Goal: Task Accomplishment & Management: Manage account settings

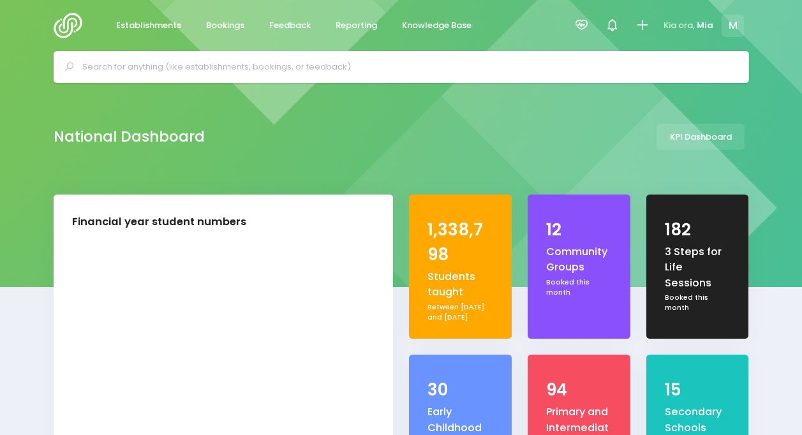
select select "5"
click at [585, 31] on icon at bounding box center [581, 25] width 15 height 15
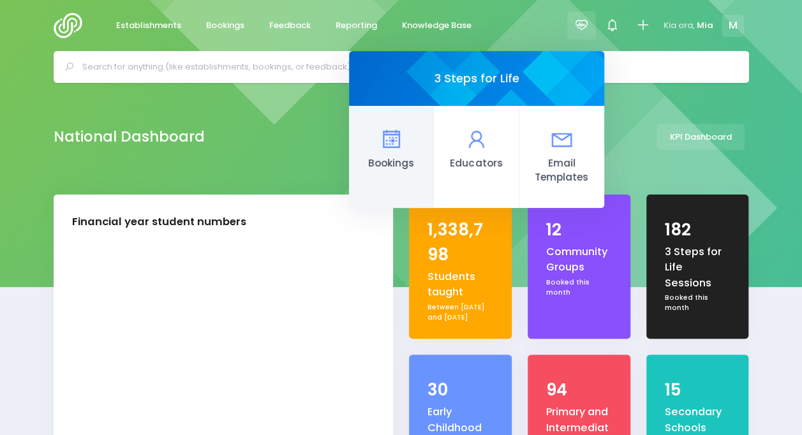
click at [377, 170] on span "Bookings" at bounding box center [391, 163] width 64 height 15
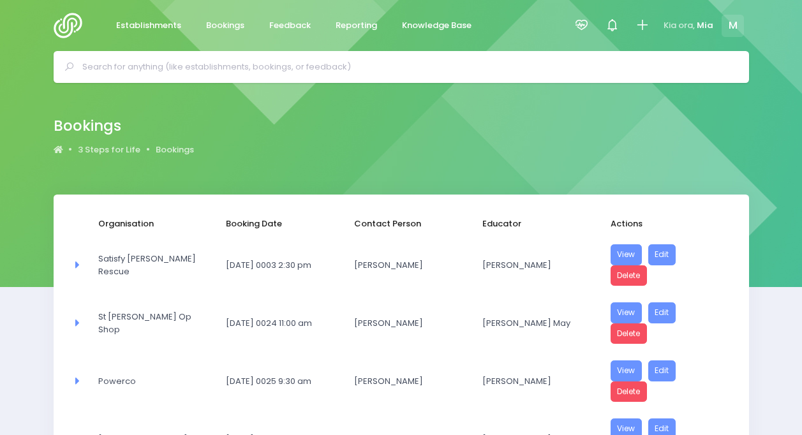
select select "20"
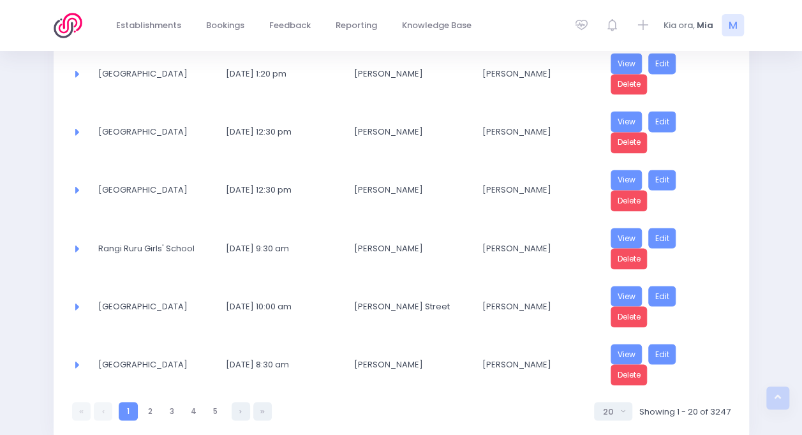
scroll to position [1047, 0]
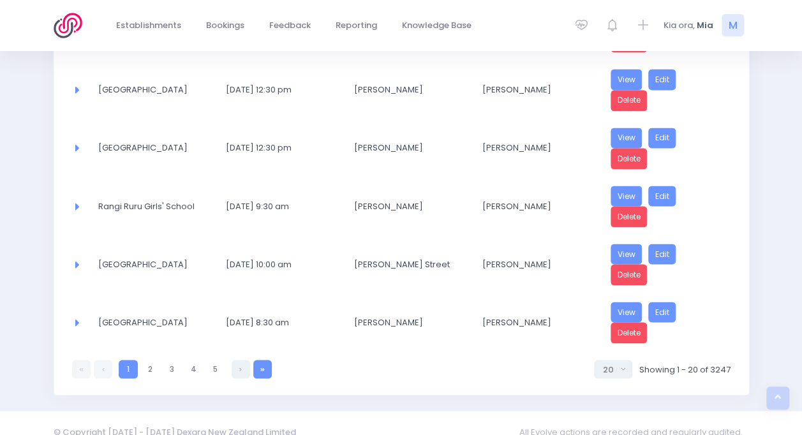
click at [258, 360] on link at bounding box center [262, 369] width 19 height 19
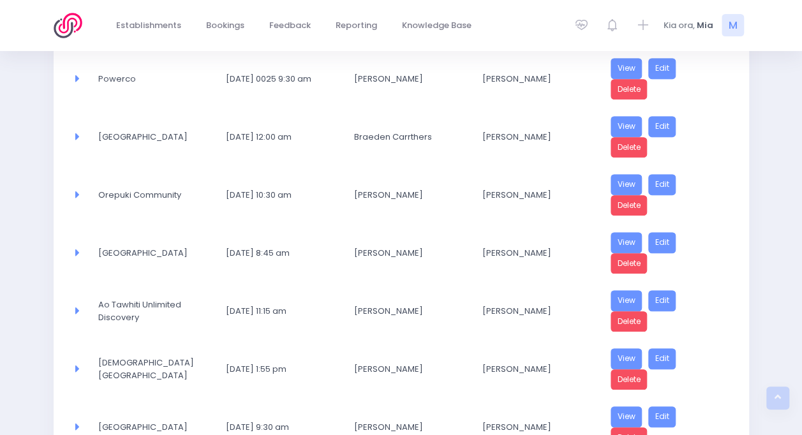
select select "20"
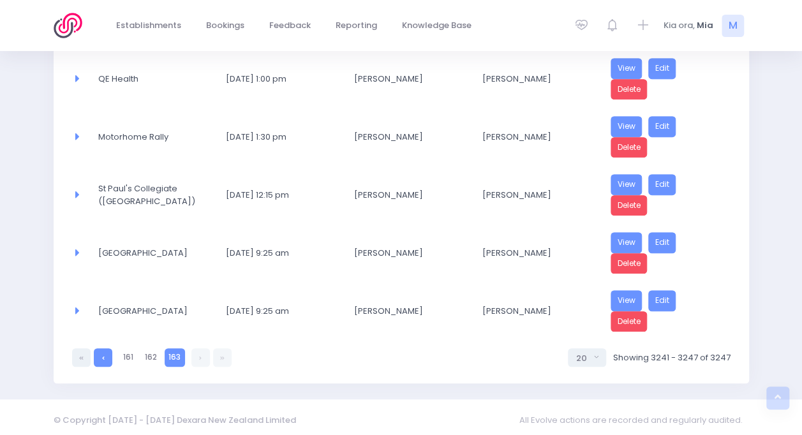
click at [99, 354] on link at bounding box center [103, 358] width 19 height 19
select select "20"
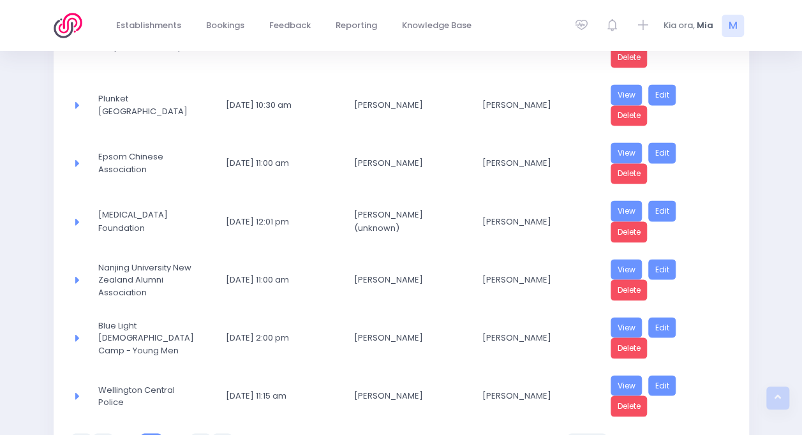
scroll to position [1047, 0]
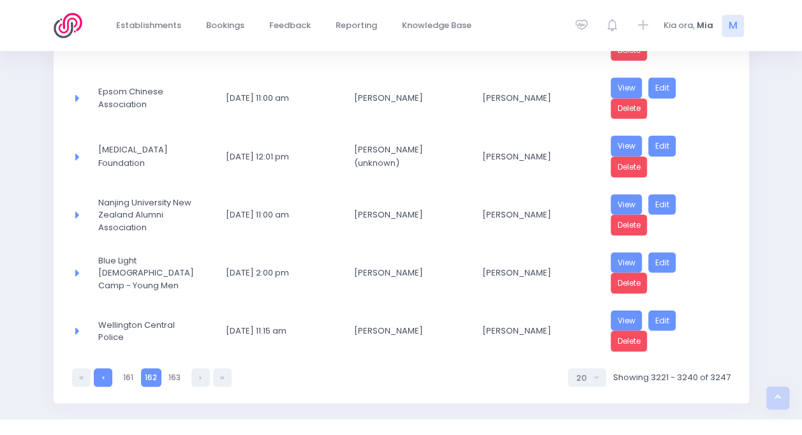
click at [106, 368] on link at bounding box center [103, 377] width 19 height 19
select select "20"
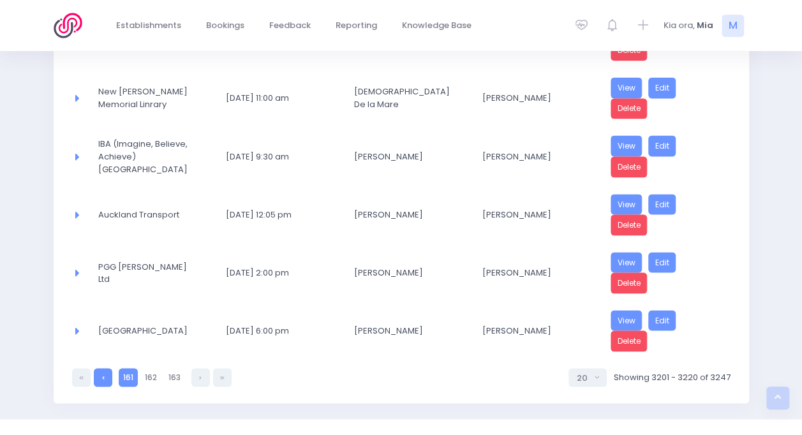
click at [102, 377] on icon at bounding box center [103, 377] width 3 height 0
select select "20"
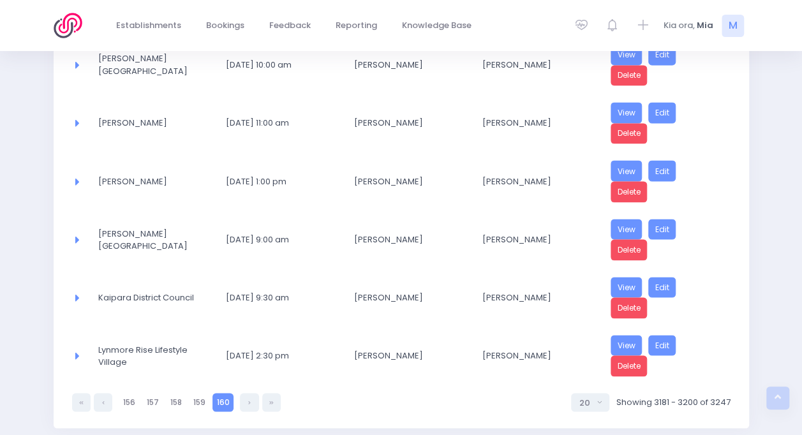
click at [102, 402] on icon at bounding box center [103, 402] width 3 height 0
select select "20"
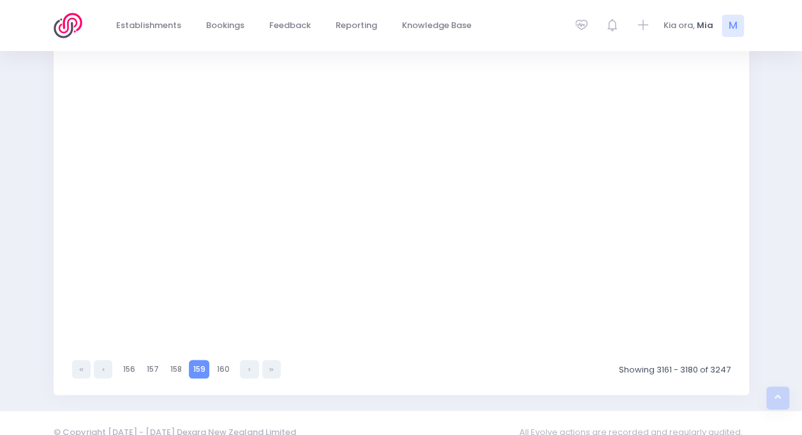
select select "20"
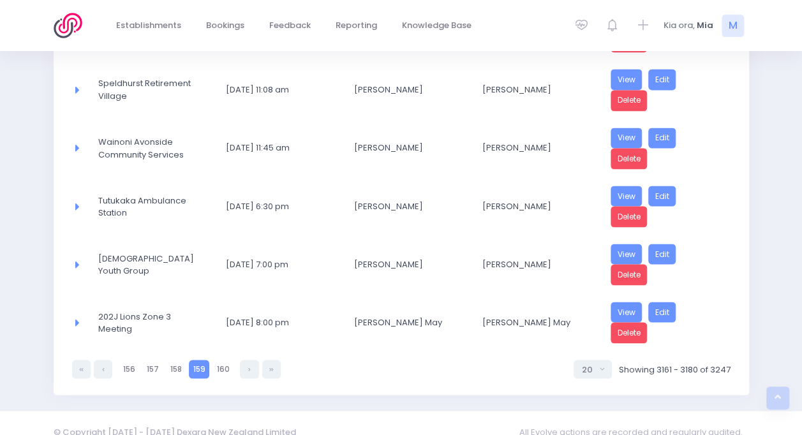
click at [101, 361] on link at bounding box center [103, 369] width 19 height 19
select select "20"
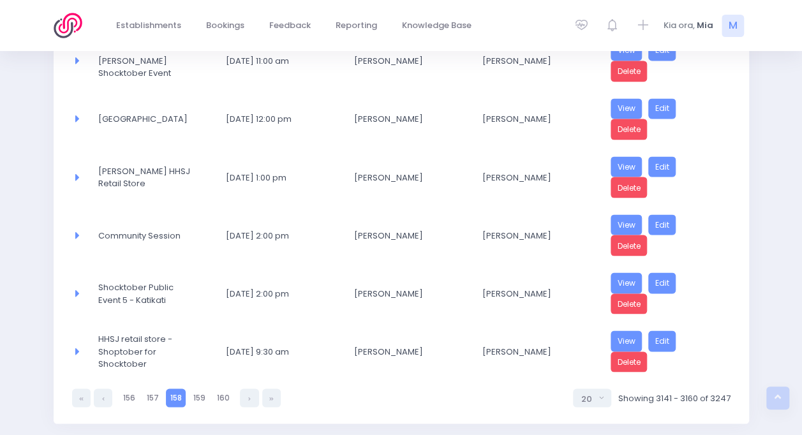
click at [102, 398] on icon at bounding box center [103, 398] width 3 height 0
select select "20"
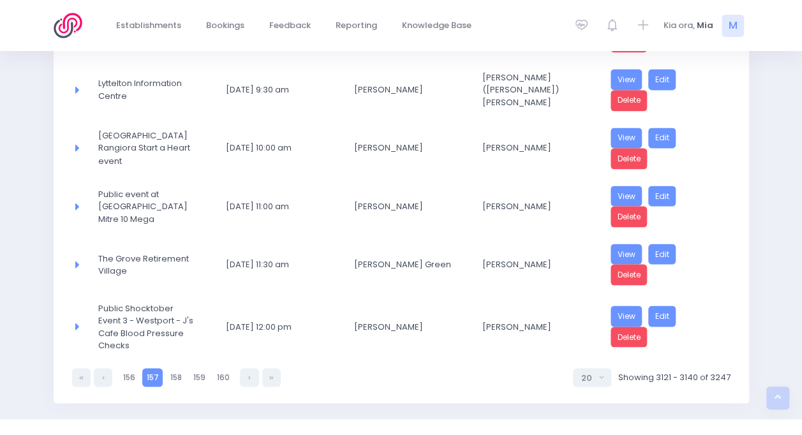
click at [102, 377] on icon at bounding box center [103, 377] width 3 height 0
select select "20"
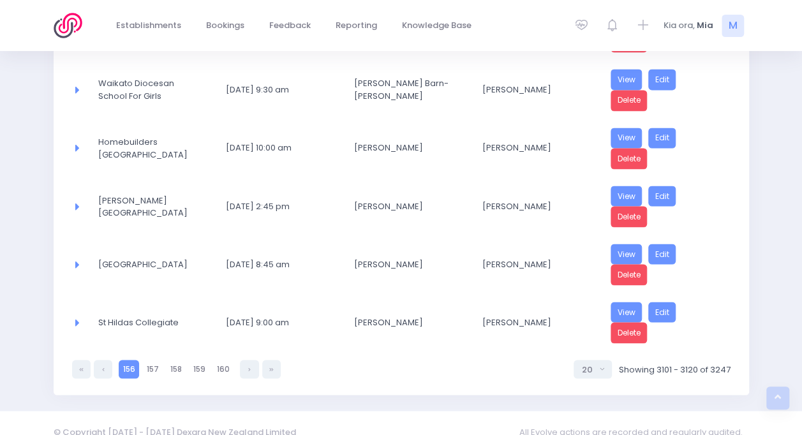
click at [101, 361] on link at bounding box center [103, 369] width 19 height 19
select select "20"
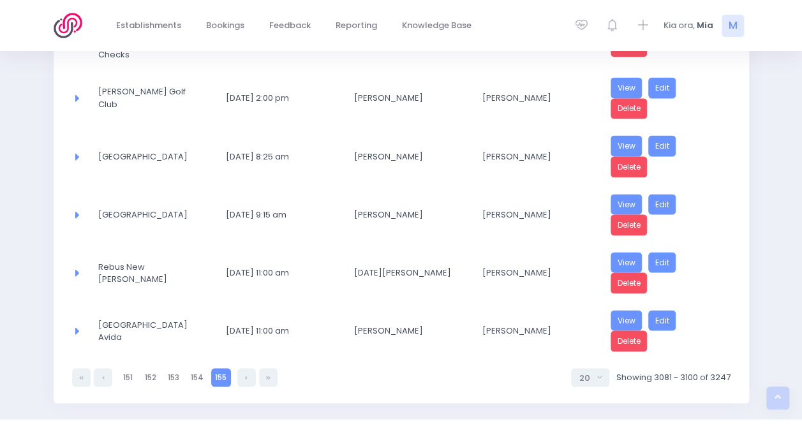
click at [102, 377] on icon at bounding box center [103, 377] width 3 height 0
select select "20"
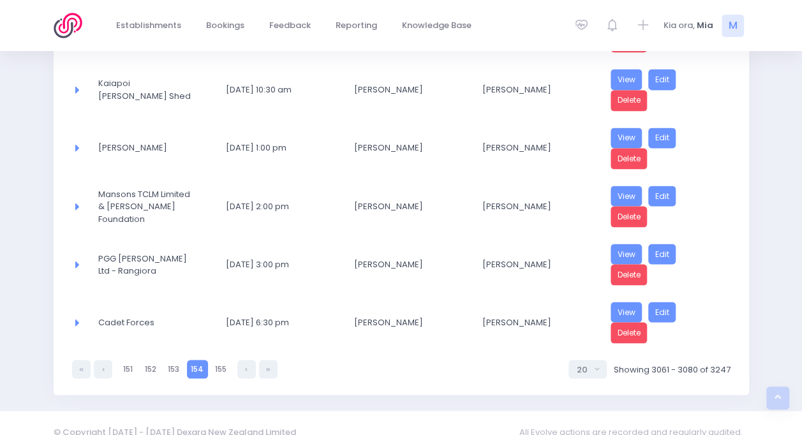
click at [101, 361] on link at bounding box center [103, 369] width 19 height 19
select select "20"
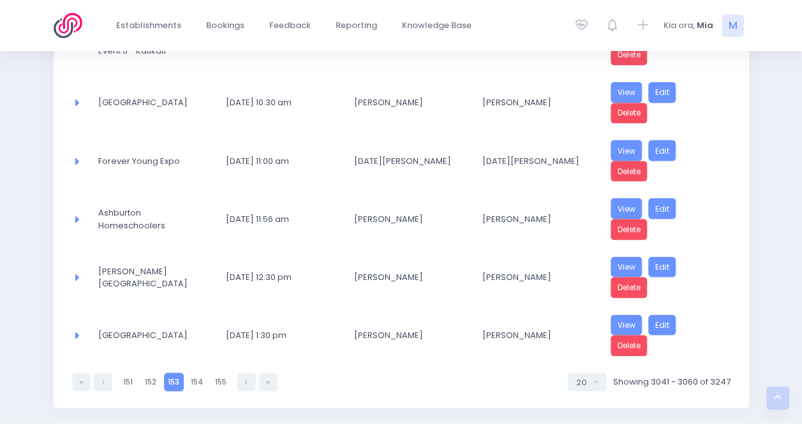
scroll to position [1061, 0]
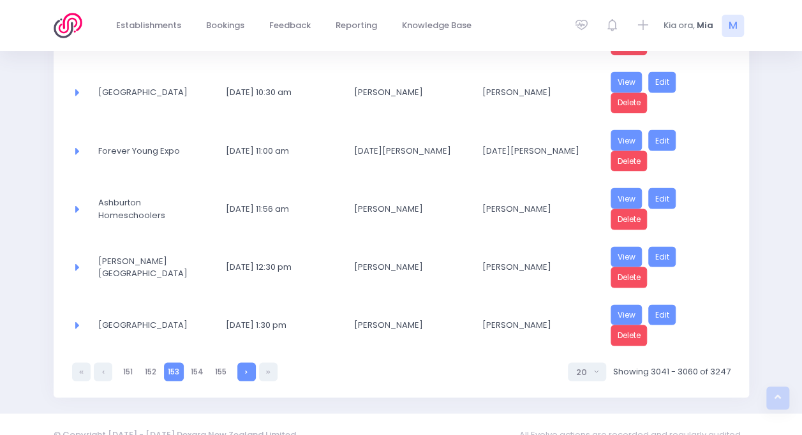
click at [247, 371] on icon at bounding box center [246, 371] width 3 height 0
select select "20"
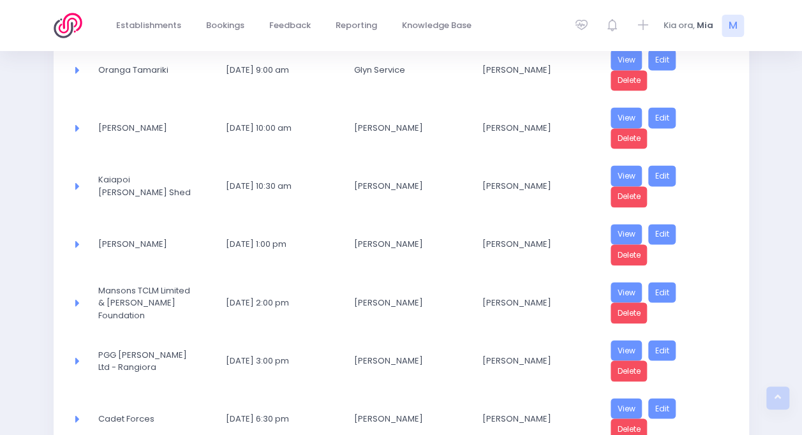
scroll to position [1047, 0]
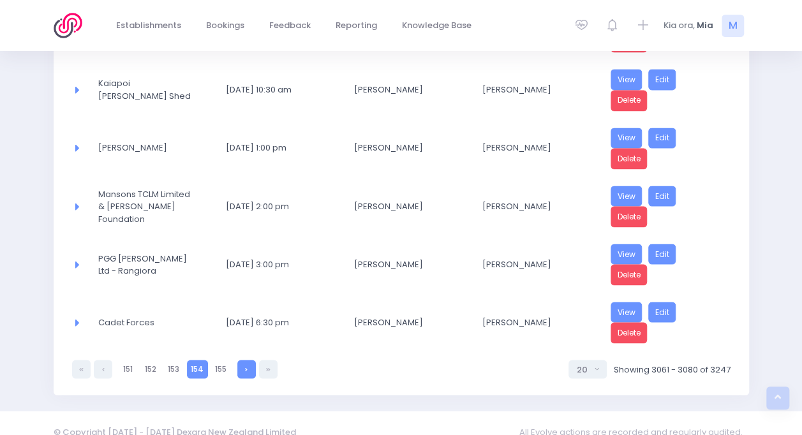
click at [245, 360] on link at bounding box center [246, 369] width 19 height 19
select select "20"
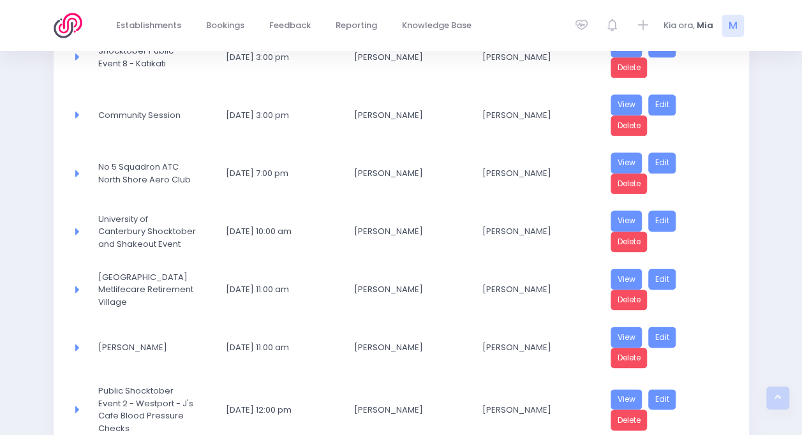
scroll to position [679, 0]
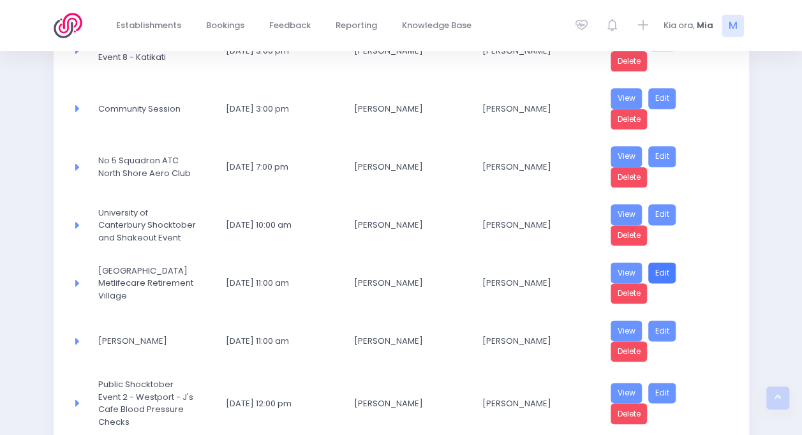
click at [665, 265] on link "Edit" at bounding box center [663, 272] width 28 height 21
